Goal: Transaction & Acquisition: Obtain resource

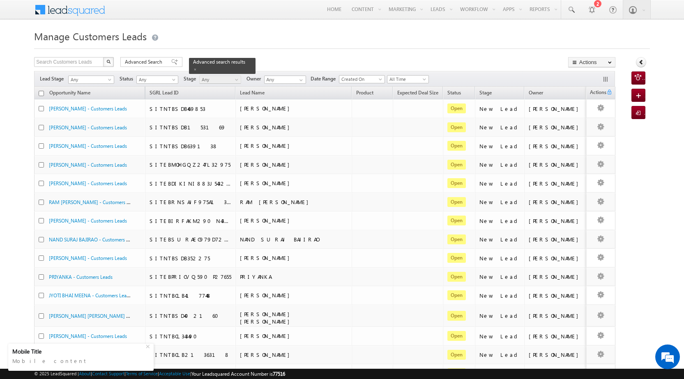
click at [261, 41] on h1 "Manage Customers Leads" at bounding box center [342, 36] width 616 height 16
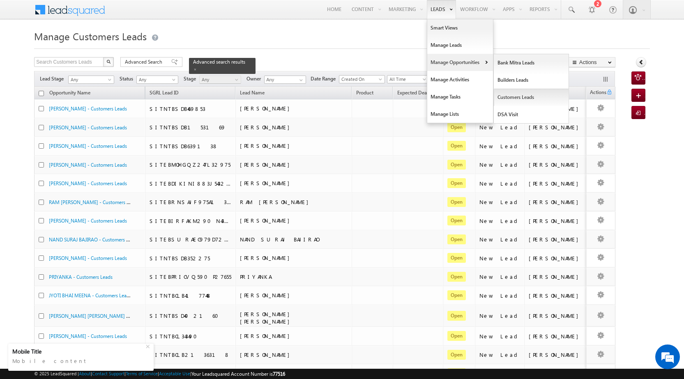
click at [510, 100] on link "Customers Leads" at bounding box center [531, 97] width 75 height 17
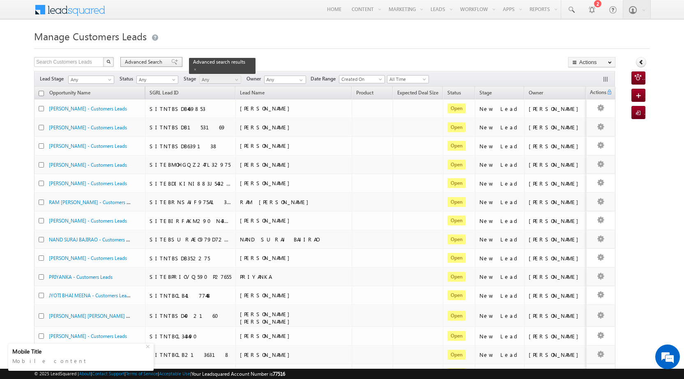
click at [149, 59] on span "Advanced Search" at bounding box center [145, 61] width 40 height 7
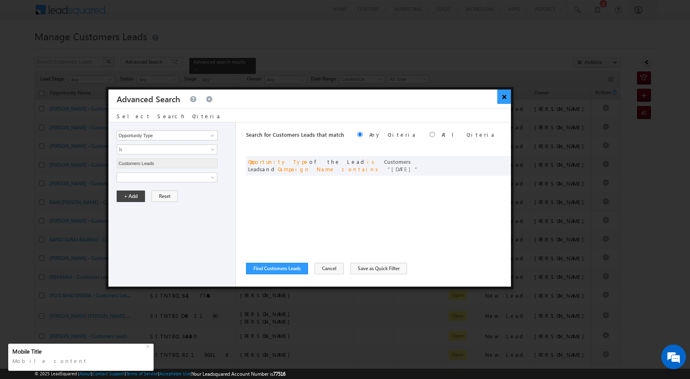
click at [505, 99] on button "×" at bounding box center [505, 97] width 14 height 14
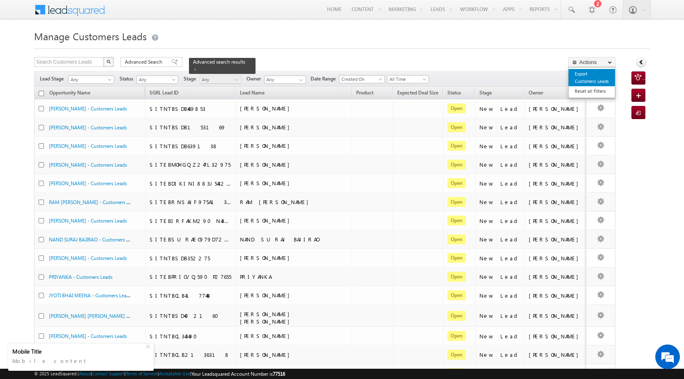
click at [587, 76] on link "Export Customers Leads" at bounding box center [592, 77] width 46 height 17
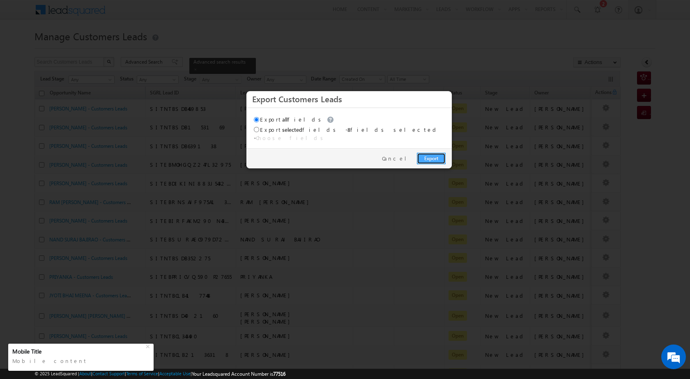
click at [429, 153] on link "Export" at bounding box center [431, 159] width 29 height 12
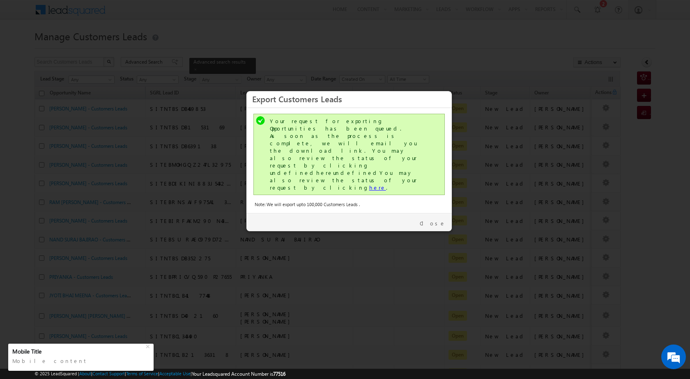
click at [369, 184] on link "here" at bounding box center [377, 187] width 17 height 7
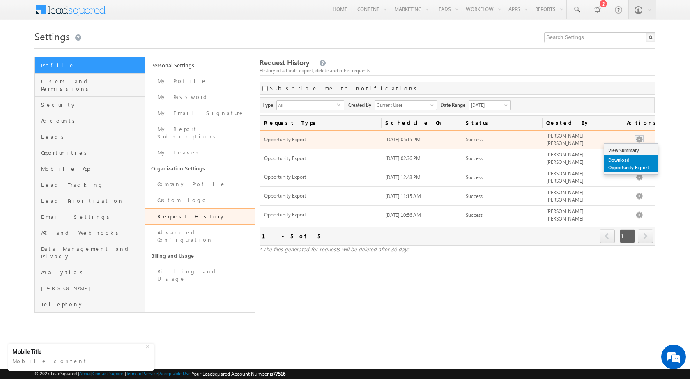
click at [632, 162] on link "Download Opportunity Export" at bounding box center [630, 163] width 53 height 17
